Goal: Information Seeking & Learning: Learn about a topic

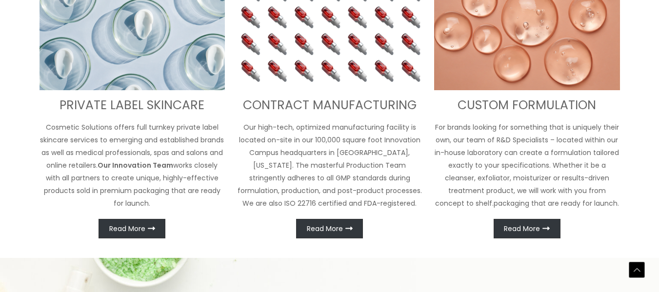
scroll to position [427, 0]
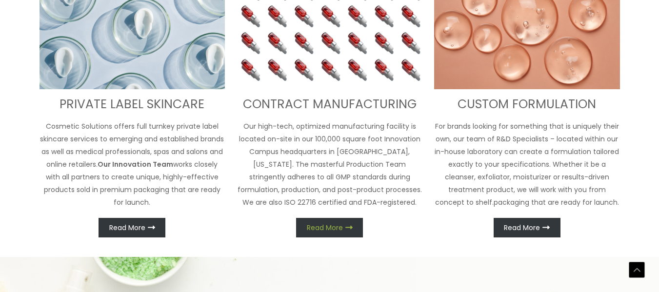
click at [339, 233] on link "Read More" at bounding box center [329, 228] width 67 height 20
click at [529, 224] on span "Read More" at bounding box center [522, 227] width 36 height 7
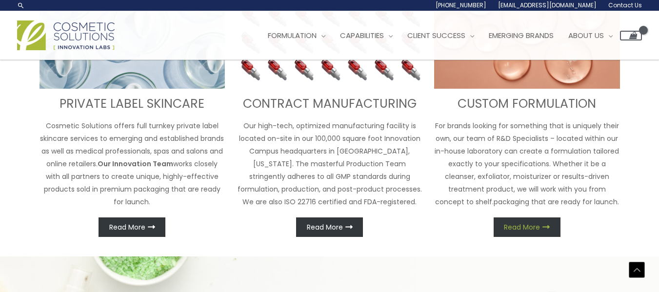
scroll to position [414, 0]
click at [529, 224] on span "Read More" at bounding box center [522, 227] width 36 height 7
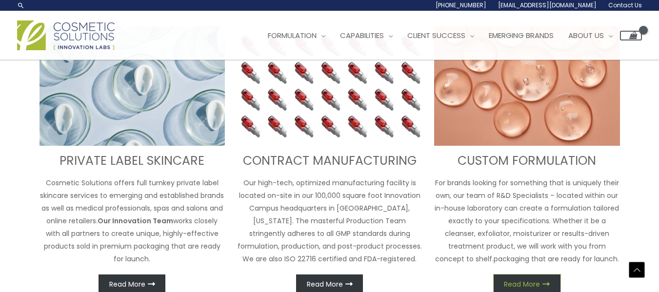
scroll to position [360, 0]
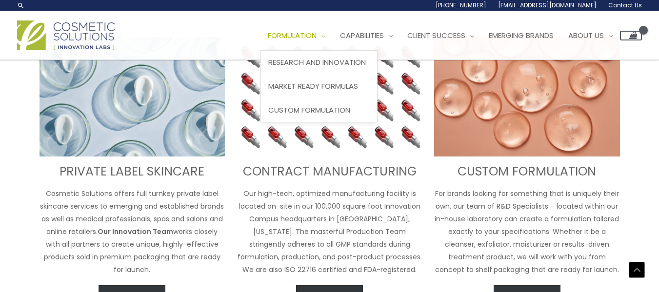
click at [304, 36] on span "Formulation" at bounding box center [292, 35] width 49 height 10
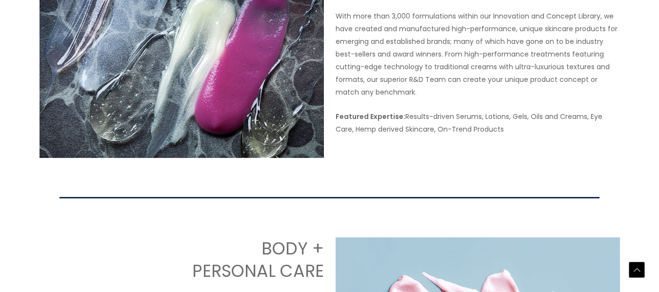
scroll to position [817, 0]
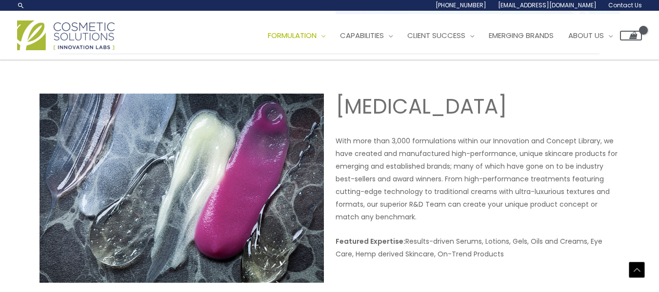
scroll to position [691, 0]
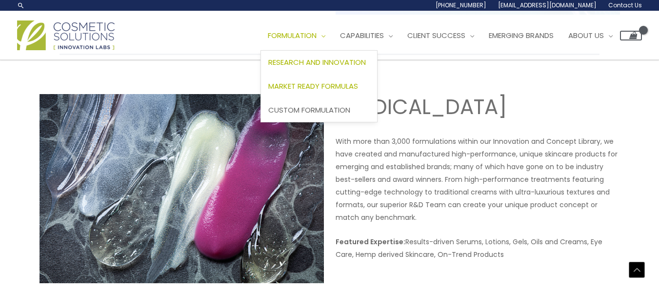
click at [316, 86] on span "Market Ready Formulas" at bounding box center [313, 86] width 90 height 10
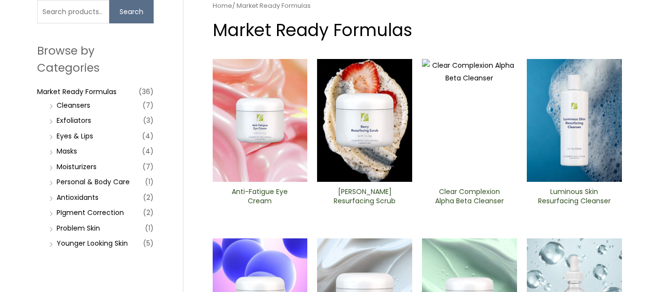
scroll to position [87, 0]
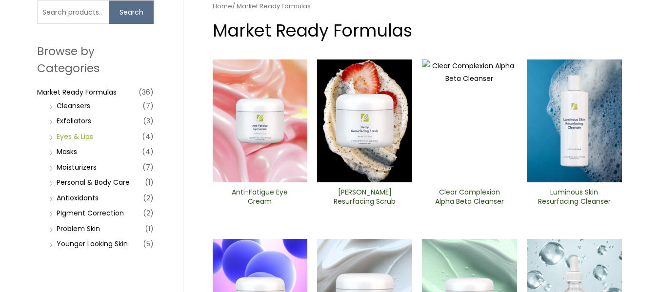
click at [80, 136] on link "Eyes & Lips" at bounding box center [75, 137] width 37 height 10
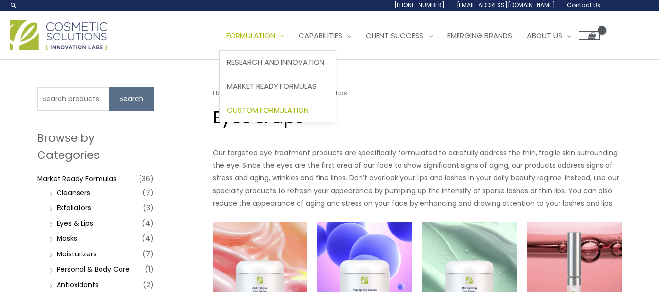
click at [259, 112] on span "Custom Formulation" at bounding box center [268, 110] width 82 height 10
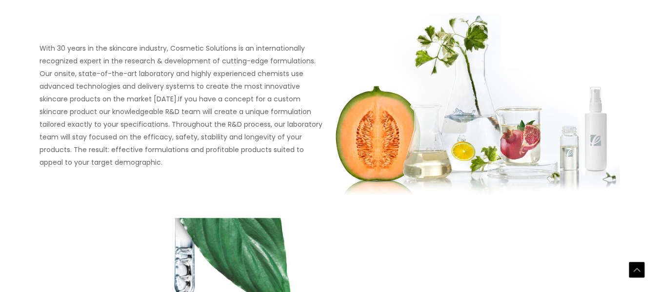
scroll to position [500, 0]
click at [259, 112] on p "With 30 years in the skincare industry, Cosmetic Solutions is an internationall…" at bounding box center [181, 104] width 284 height 127
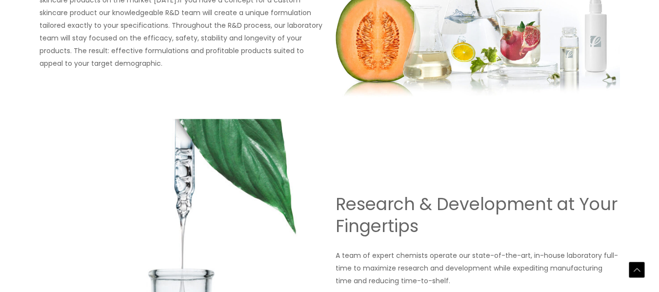
scroll to position [599, 0]
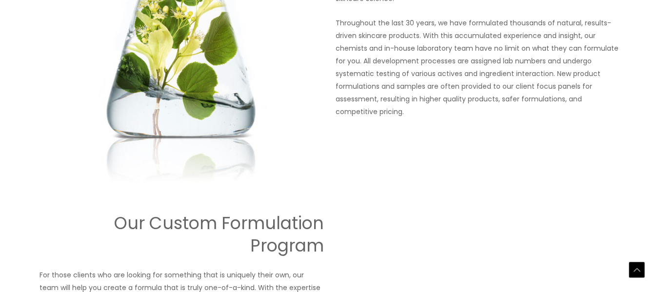
scroll to position [982, 0]
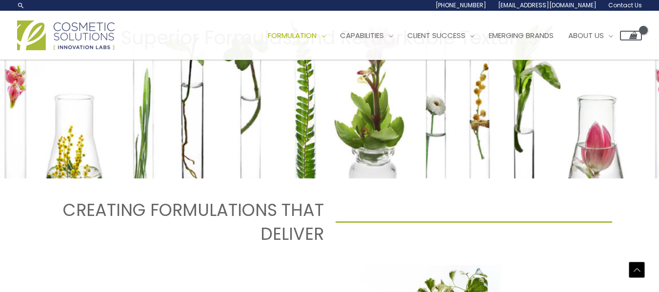
scroll to position [236, 0]
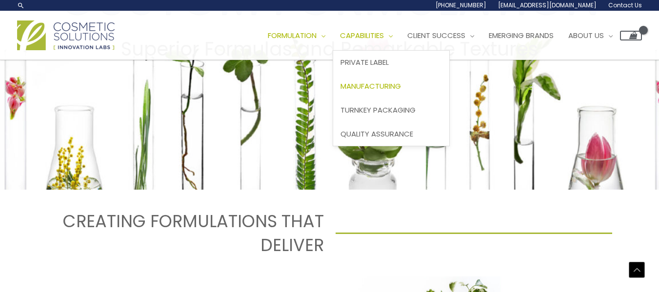
click at [379, 81] on span "Manufacturing" at bounding box center [370, 86] width 60 height 10
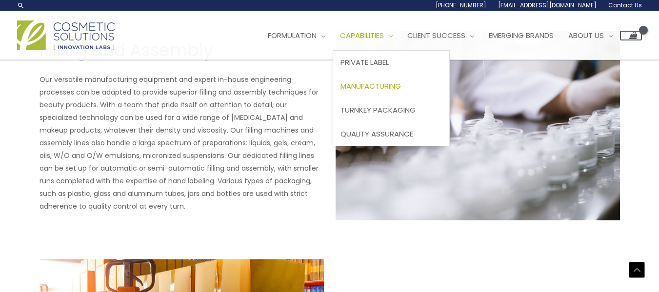
scroll to position [1486, 0]
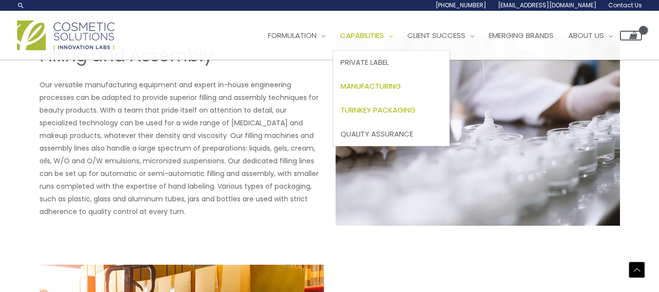
click at [376, 113] on span "Turnkey Packaging" at bounding box center [377, 110] width 75 height 10
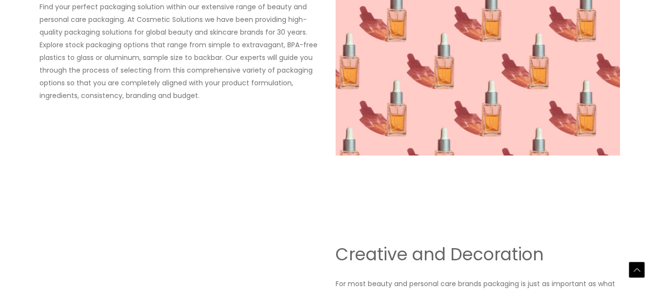
scroll to position [987, 0]
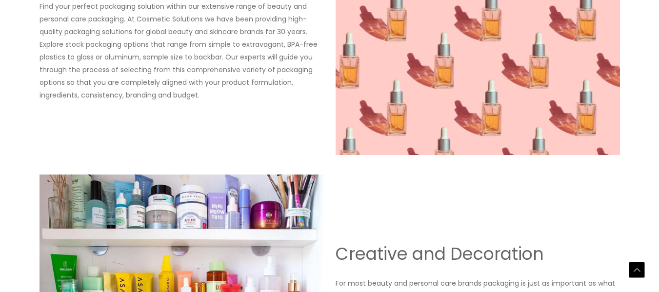
click at [295, 148] on div "Stock Packaging Find your perfect packaging solution within our extensive range…" at bounding box center [181, 60] width 284 height 189
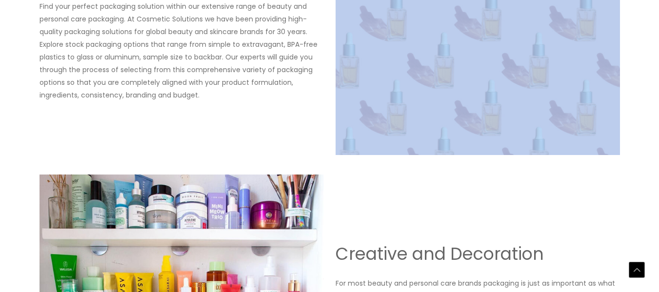
click at [295, 148] on div "Stock Packaging Find your perfect packaging solution within our extensive range…" at bounding box center [181, 60] width 284 height 189
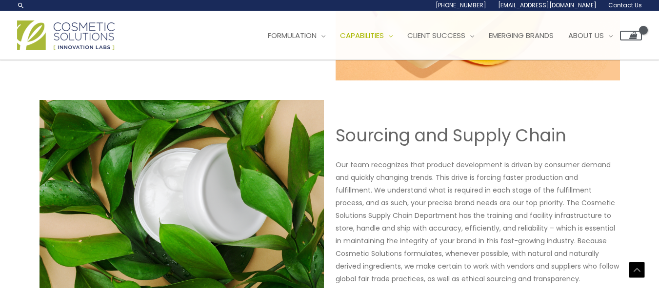
scroll to position [642, 0]
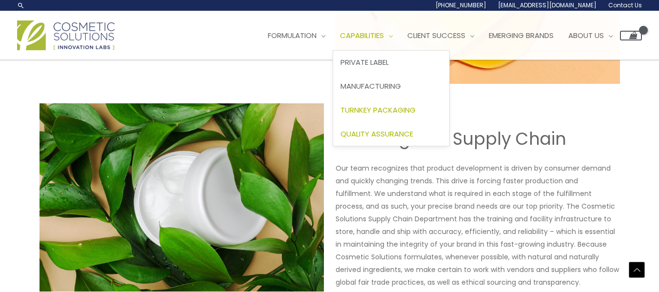
click at [381, 130] on span "Quality Assurance" at bounding box center [376, 134] width 73 height 10
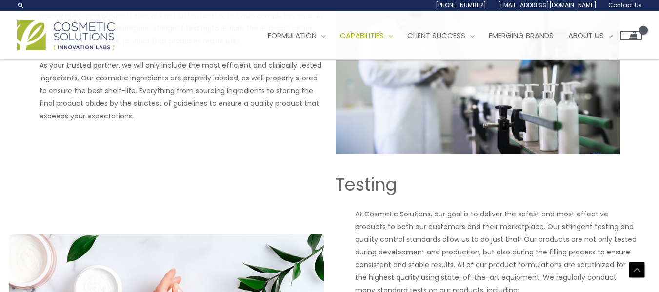
scroll to position [511, 0]
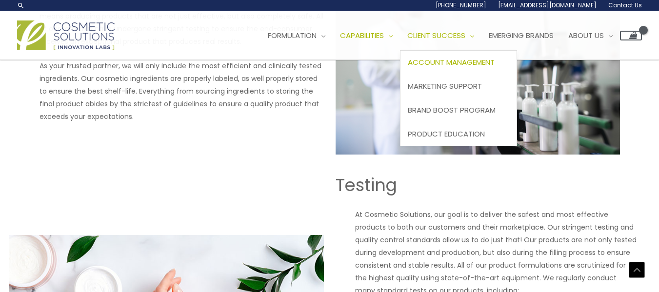
click at [450, 64] on span "Account Management" at bounding box center [451, 62] width 87 height 10
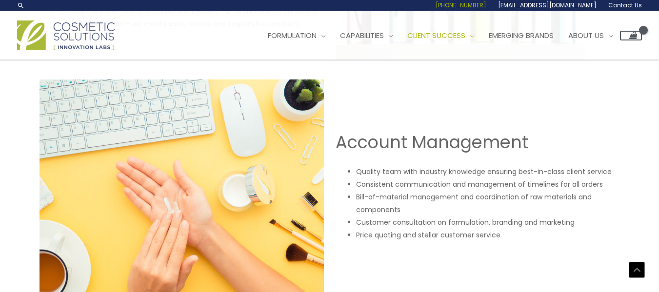
scroll to position [773, 0]
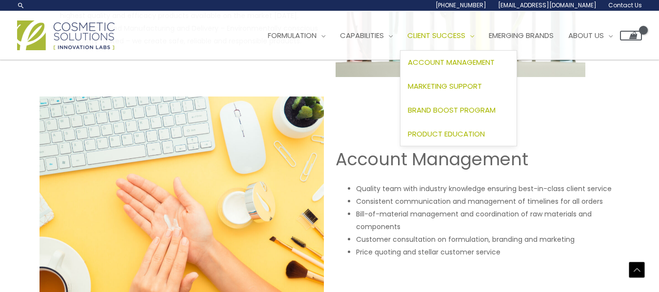
click at [467, 130] on span "Product Education" at bounding box center [446, 134] width 77 height 10
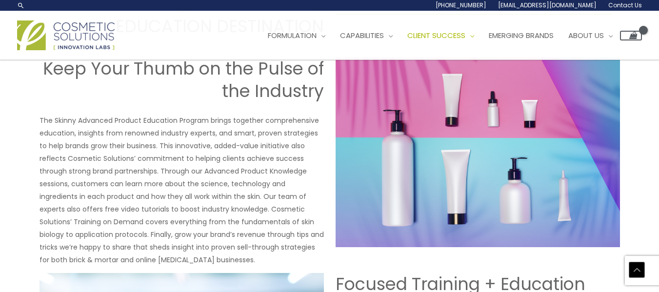
scroll to position [454, 0]
click at [531, 29] on link "Emerging Brands" at bounding box center [520, 35] width 79 height 29
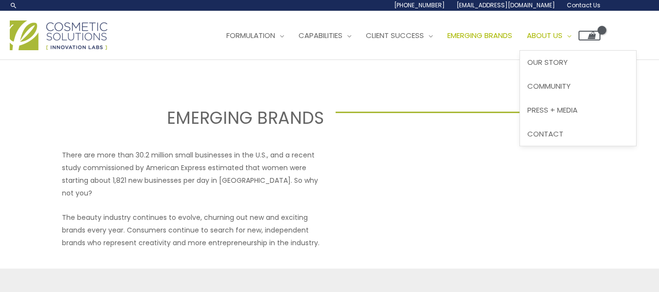
click at [562, 33] on span "About Us" at bounding box center [545, 35] width 36 height 10
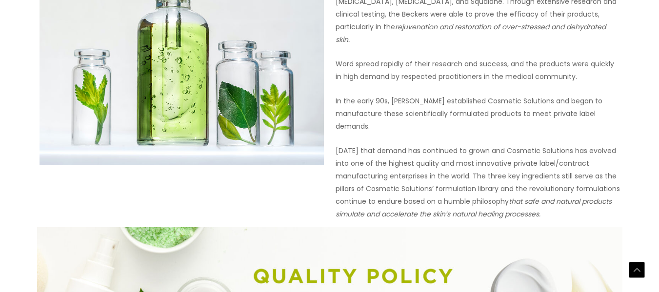
scroll to position [577, 0]
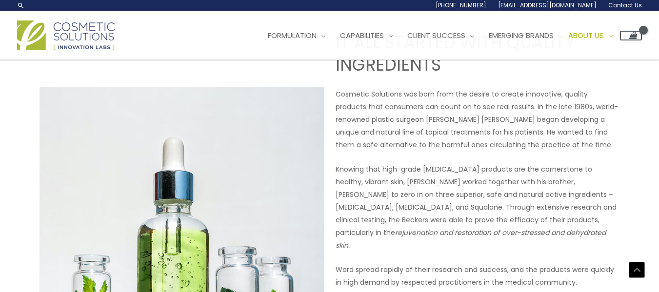
scroll to position [0, 0]
